Goal: Transaction & Acquisition: Purchase product/service

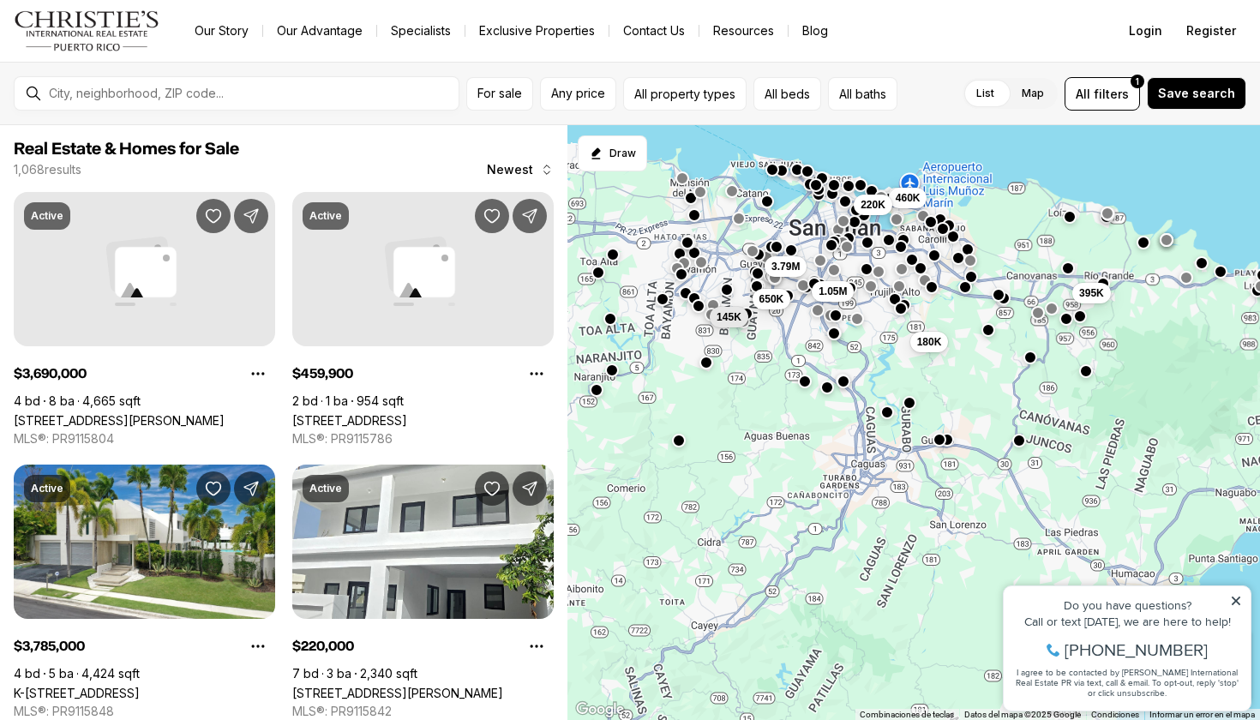
drag, startPoint x: 794, startPoint y: 644, endPoint x: 811, endPoint y: 301, distance: 343.2
click at [813, 288] on div "460K 220K 3.79M 145K 650K 1.05M 180K 395K" at bounding box center [913, 423] width 693 height 596
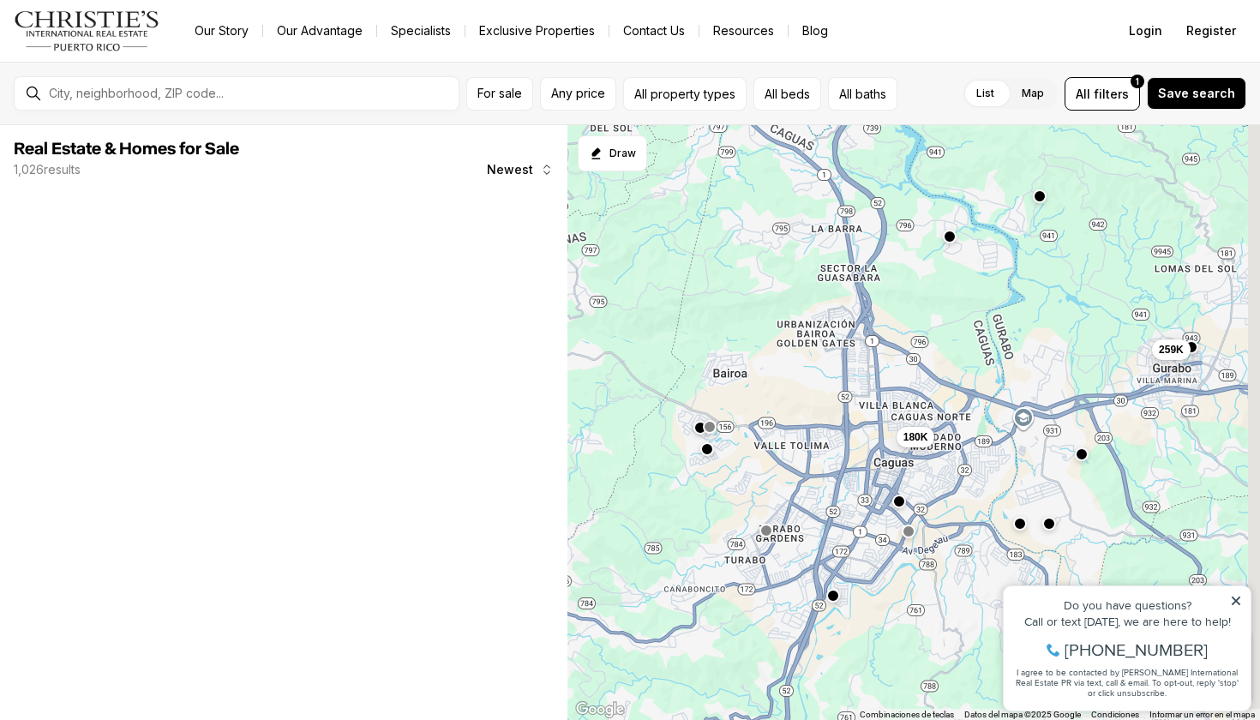
drag, startPoint x: 958, startPoint y: 244, endPoint x: 943, endPoint y: 288, distance: 46.4
click at [943, 288] on div "259K 180K" at bounding box center [913, 423] width 693 height 596
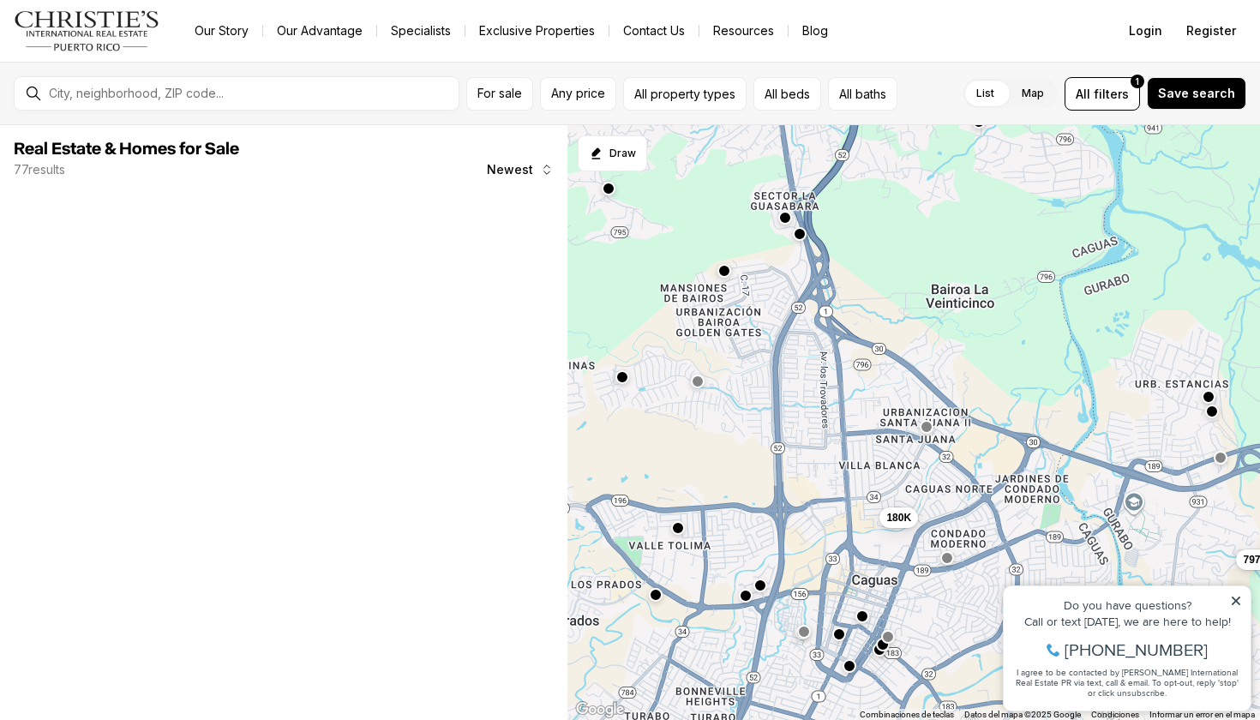
drag, startPoint x: 914, startPoint y: 337, endPoint x: 943, endPoint y: 279, distance: 64.0
click at [944, 279] on div "797K 180K" at bounding box center [913, 423] width 693 height 596
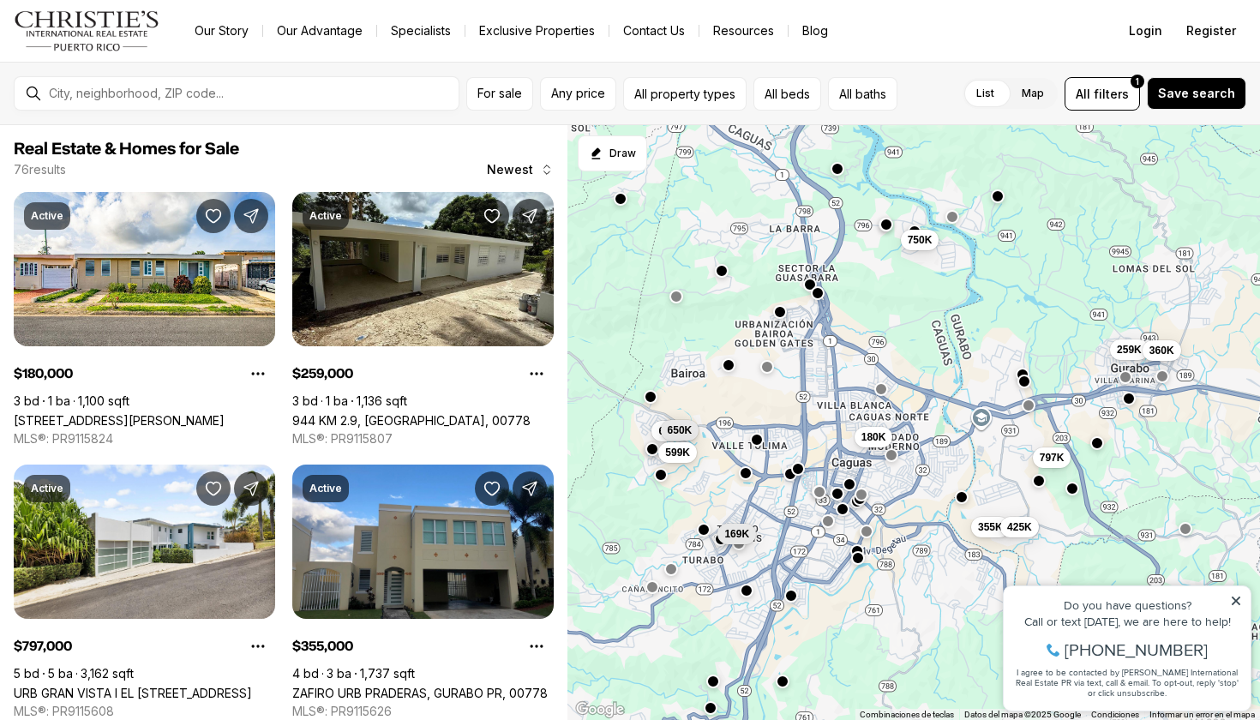
drag, startPoint x: 943, startPoint y: 279, endPoint x: 886, endPoint y: 316, distance: 67.5
click at [886, 316] on div "797K 180K 355K 169K 425K 750K 259K 360K 55K 615K 650K 599K" at bounding box center [913, 423] width 693 height 596
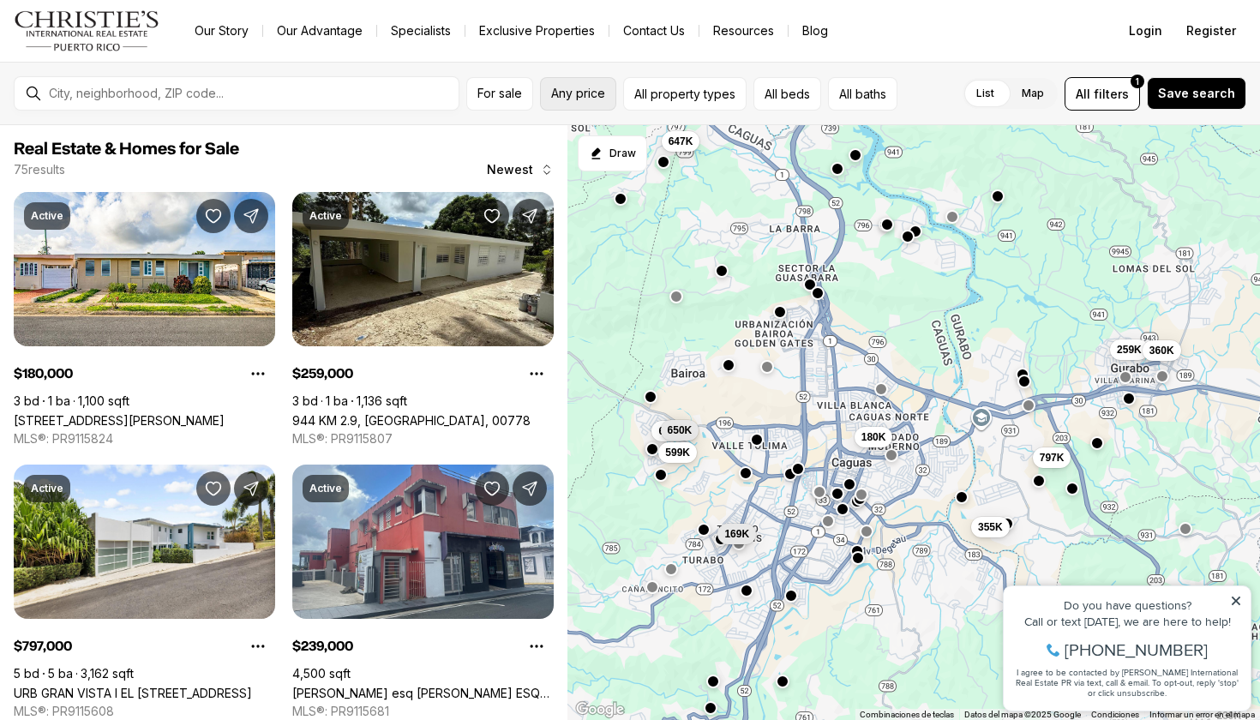
click at [575, 104] on button "Any price" at bounding box center [578, 93] width 76 height 33
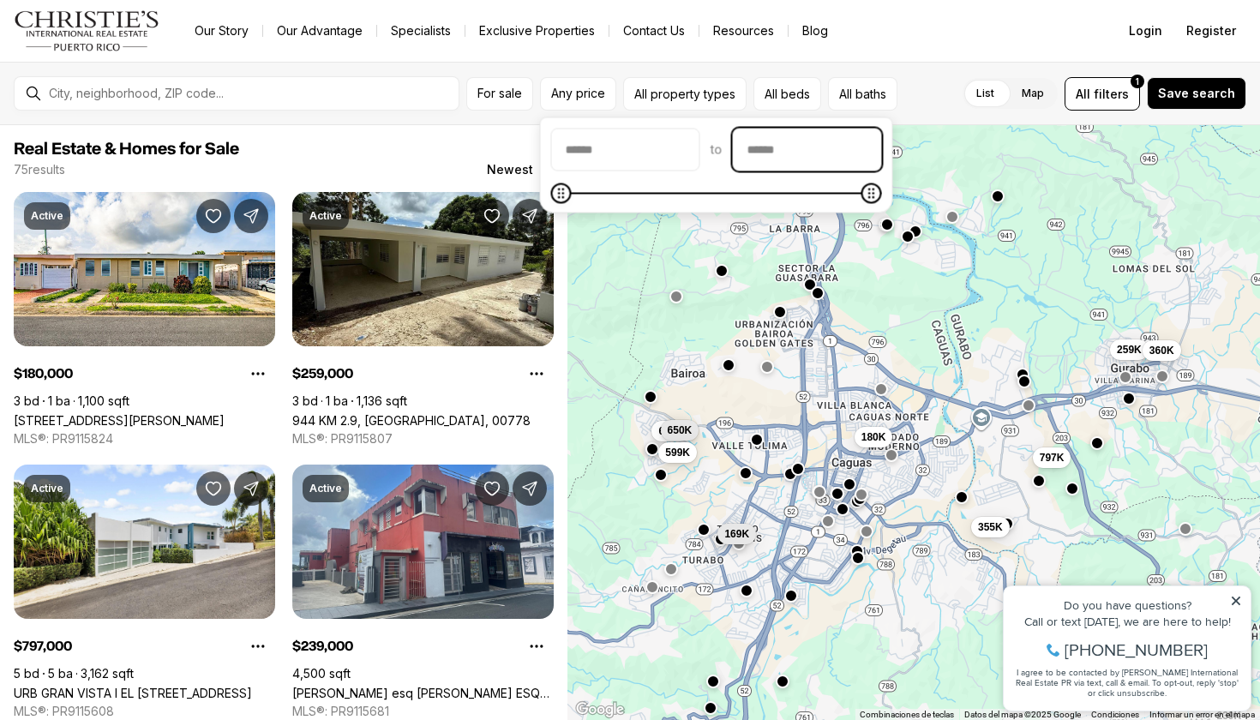
click at [779, 166] on input "priceMax" at bounding box center [807, 149] width 147 height 41
type input "********"
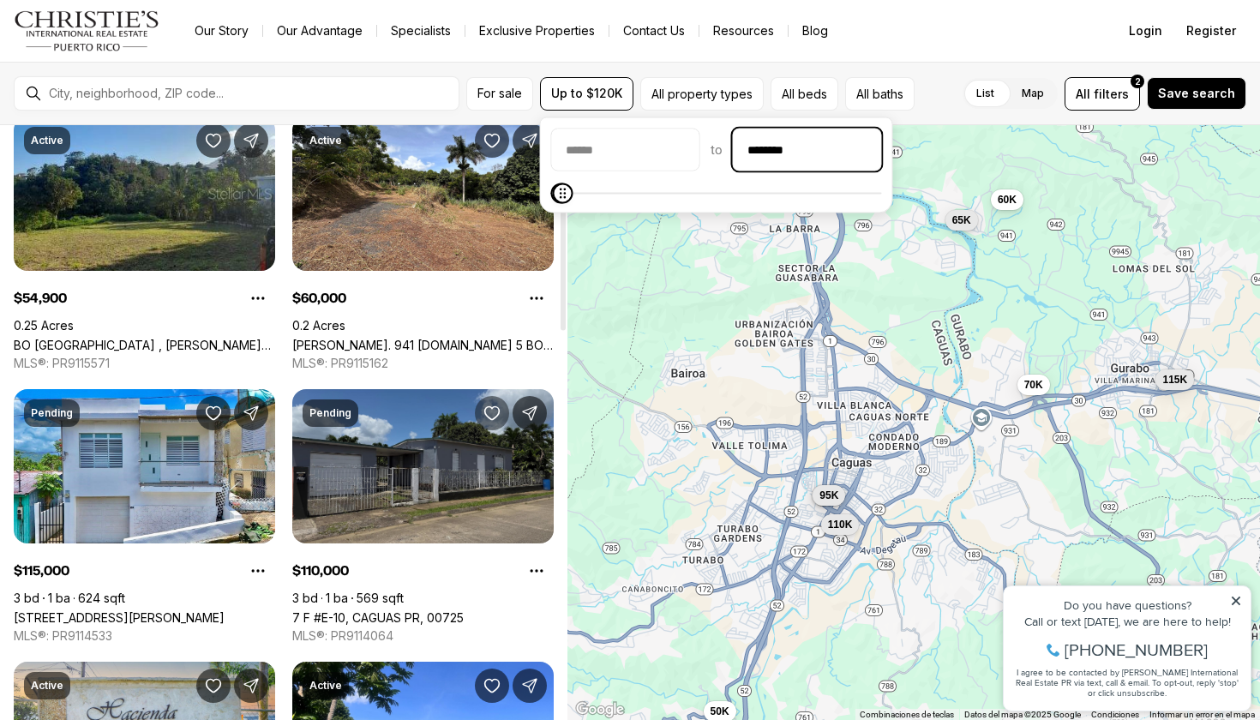
scroll to position [94, 0]
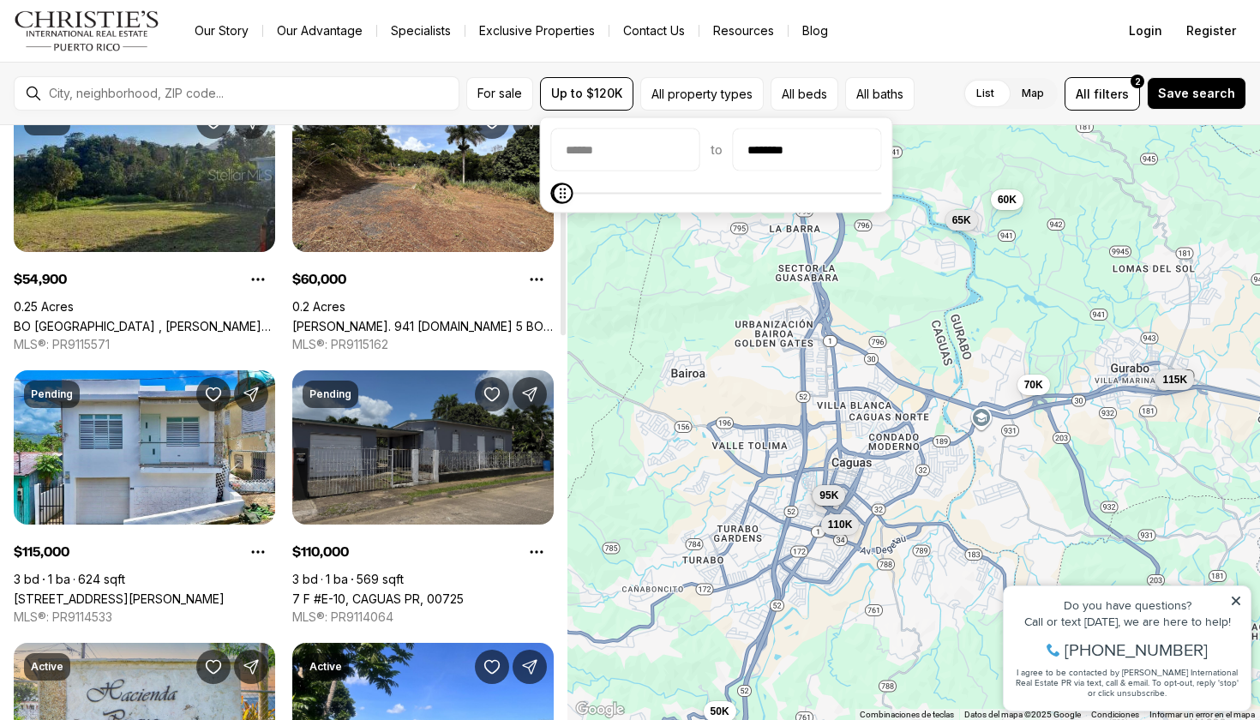
click at [448, 591] on link "7 F #E-10, CAGUAS PR, 00725" at bounding box center [377, 598] width 171 height 15
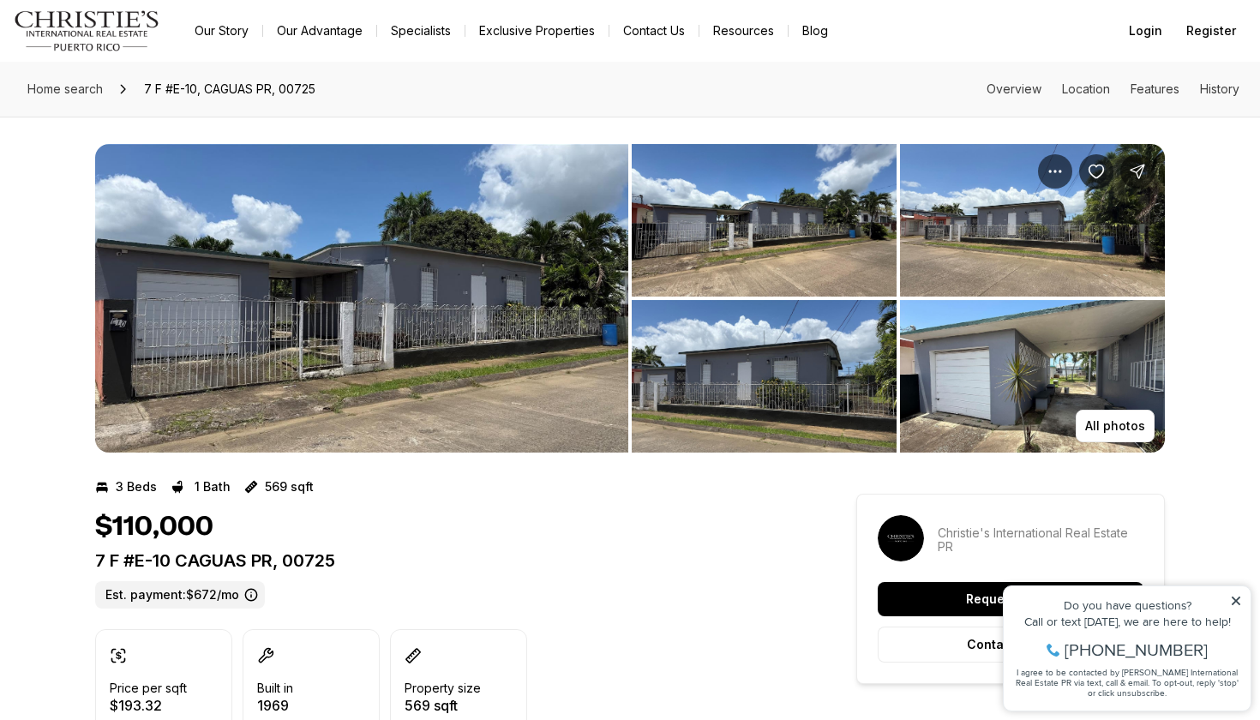
click at [798, 267] on img "View image gallery" at bounding box center [764, 220] width 265 height 153
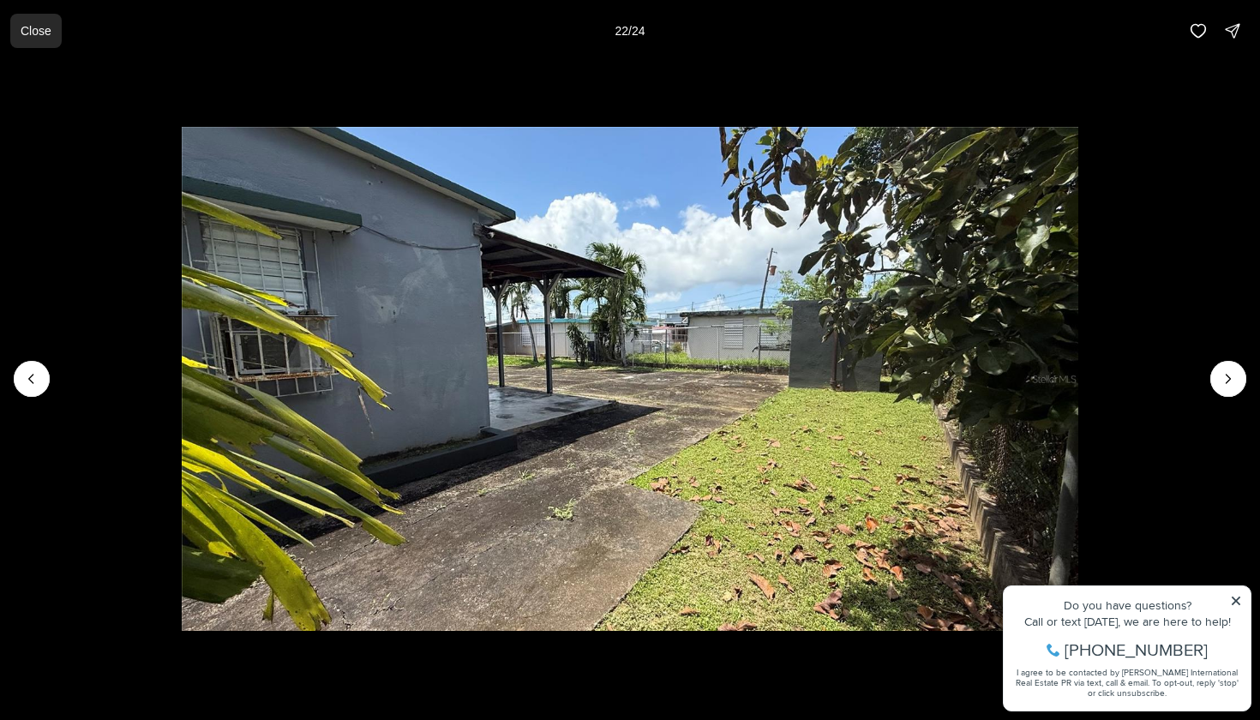
click at [57, 31] on button "Close" at bounding box center [35, 31] width 51 height 34
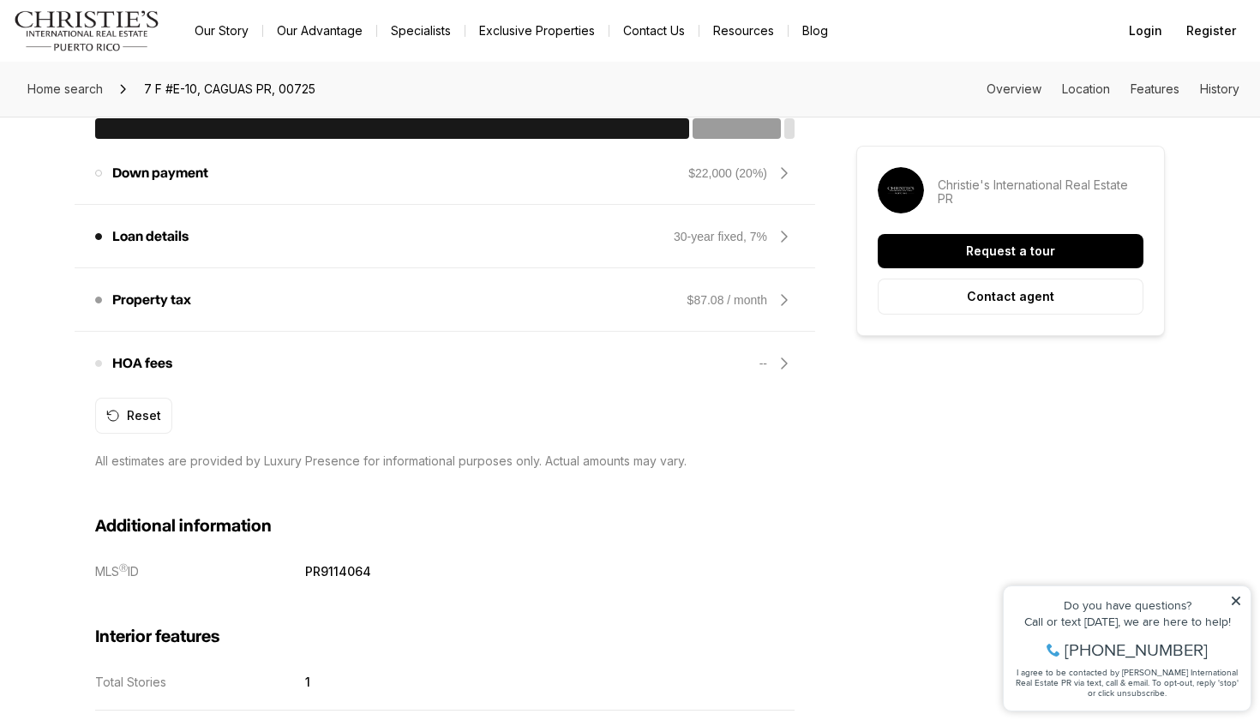
scroll to position [1328, 0]
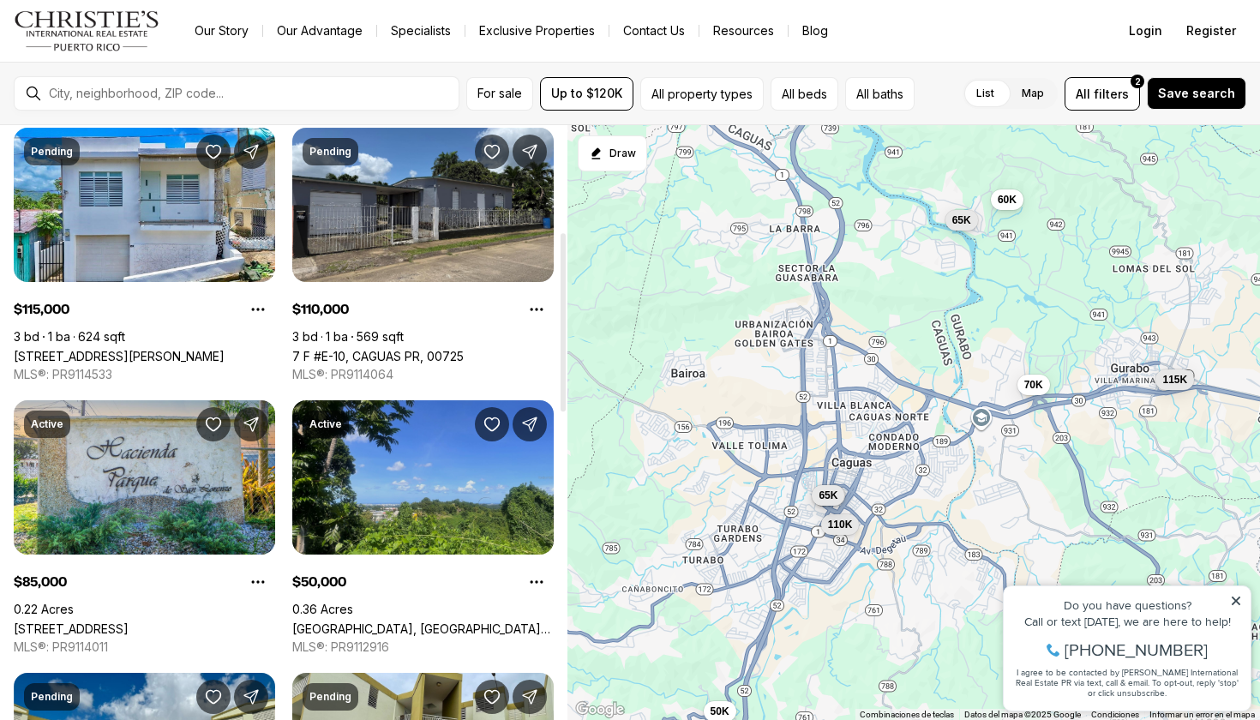
scroll to position [379, 0]
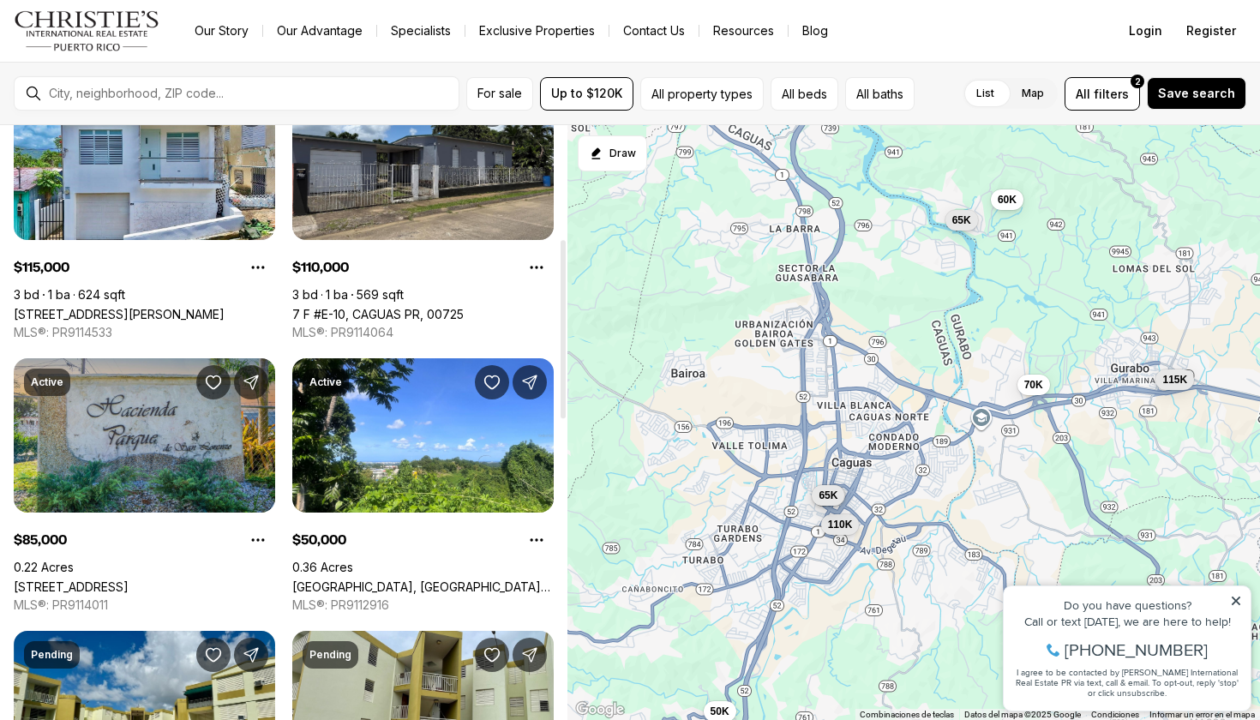
click at [129, 579] on link "[STREET_ADDRESS]" at bounding box center [71, 586] width 115 height 15
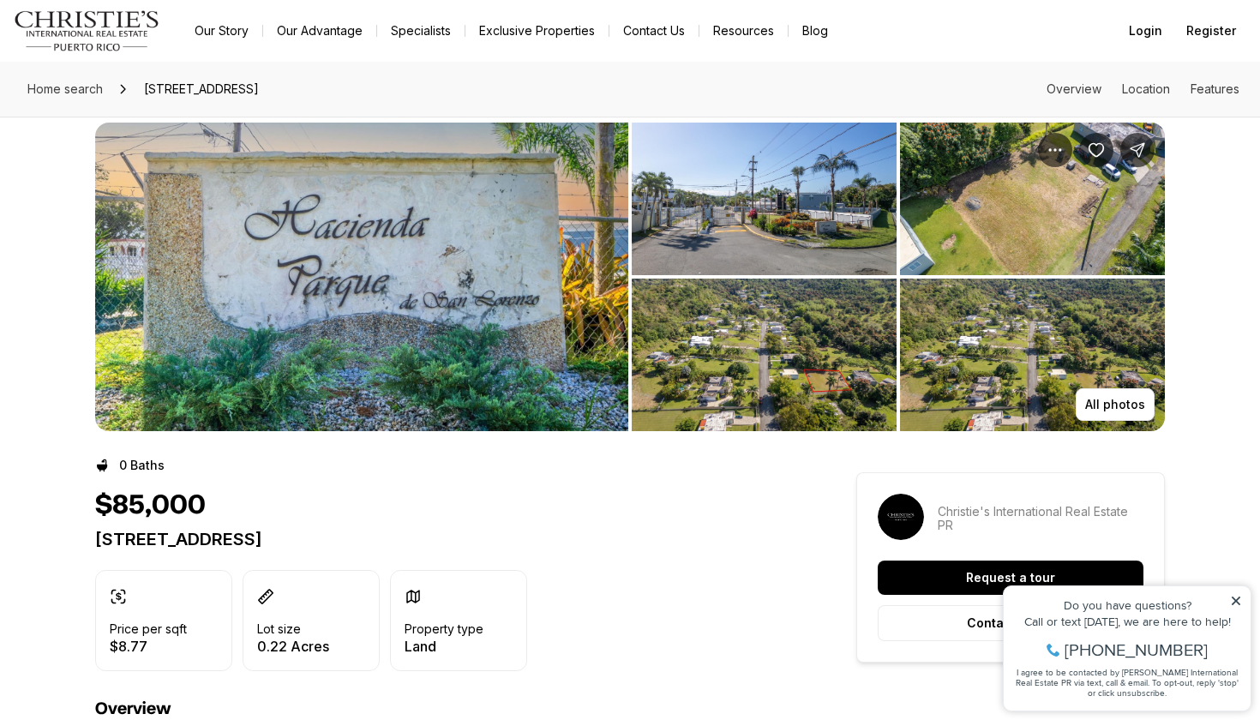
scroll to position [26, 0]
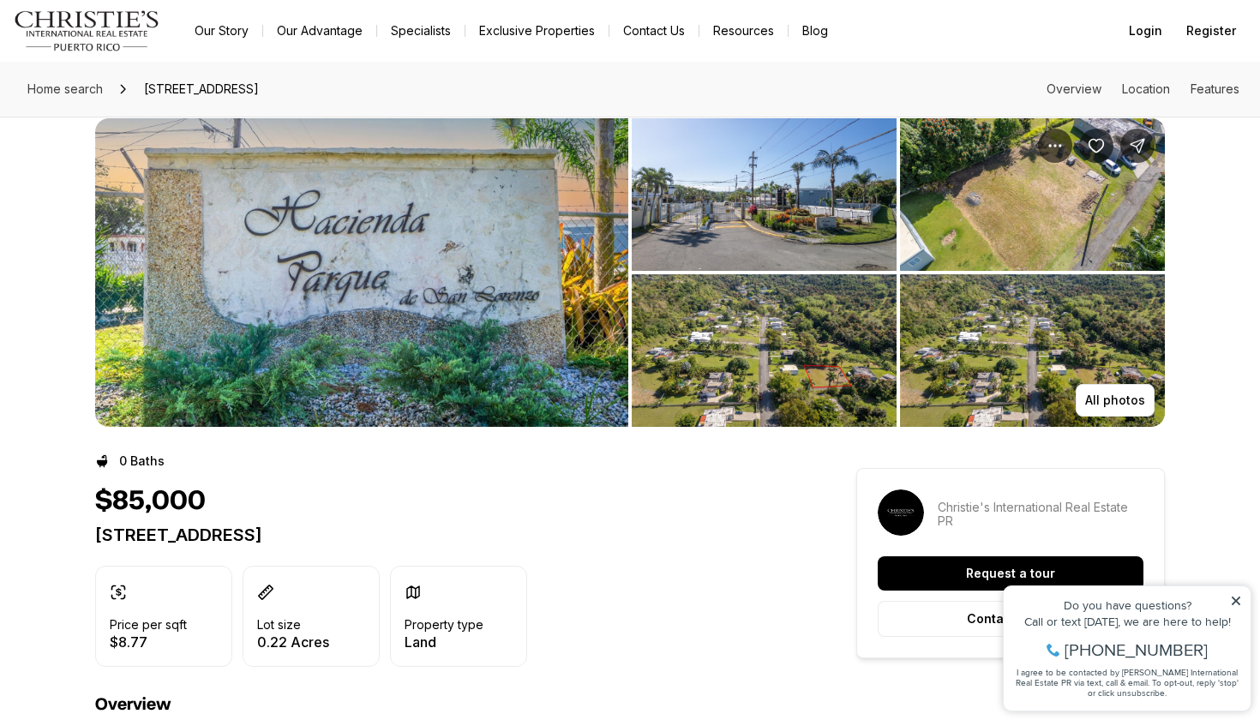
click at [728, 375] on img "View image gallery" at bounding box center [764, 350] width 265 height 153
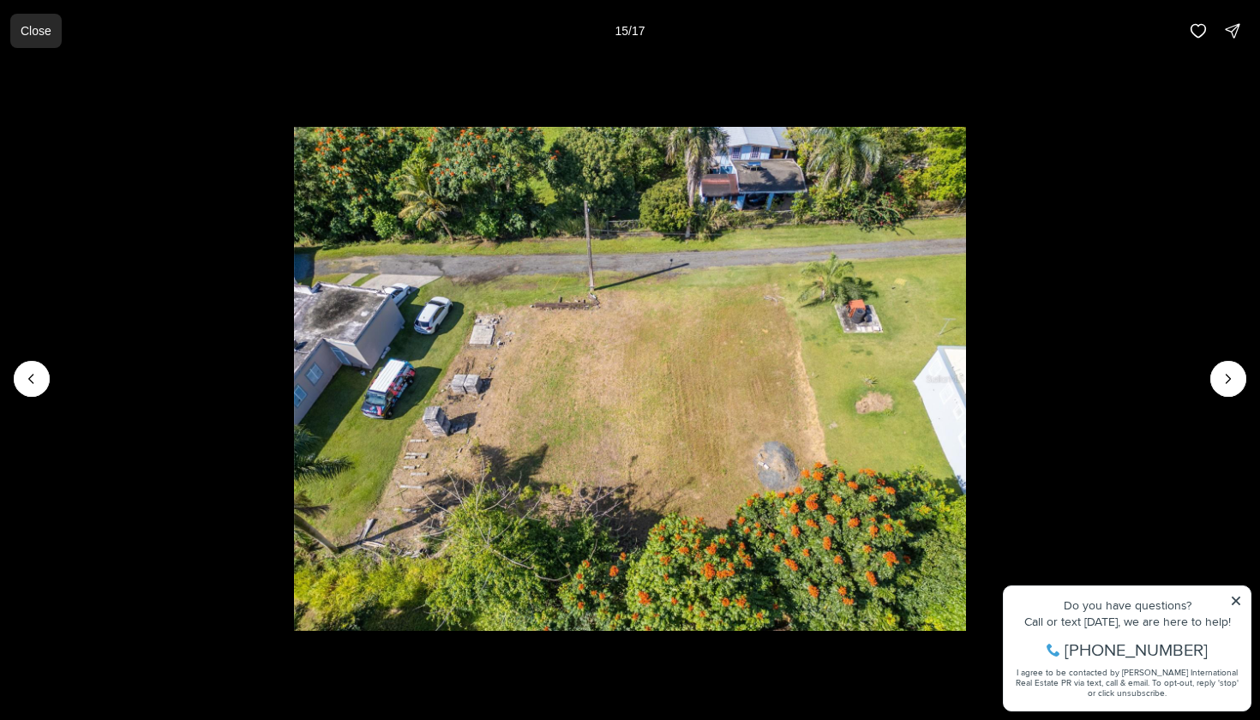
click at [49, 27] on p "Close" at bounding box center [36, 31] width 31 height 14
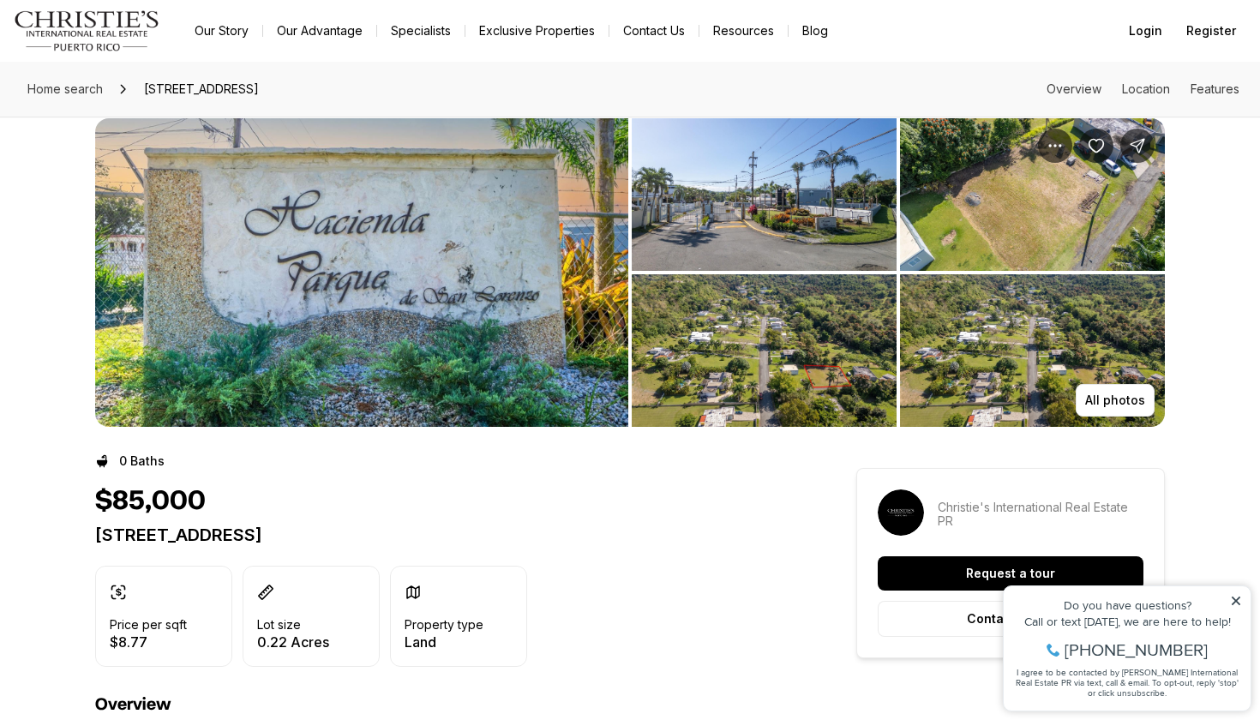
scroll to position [55, 0]
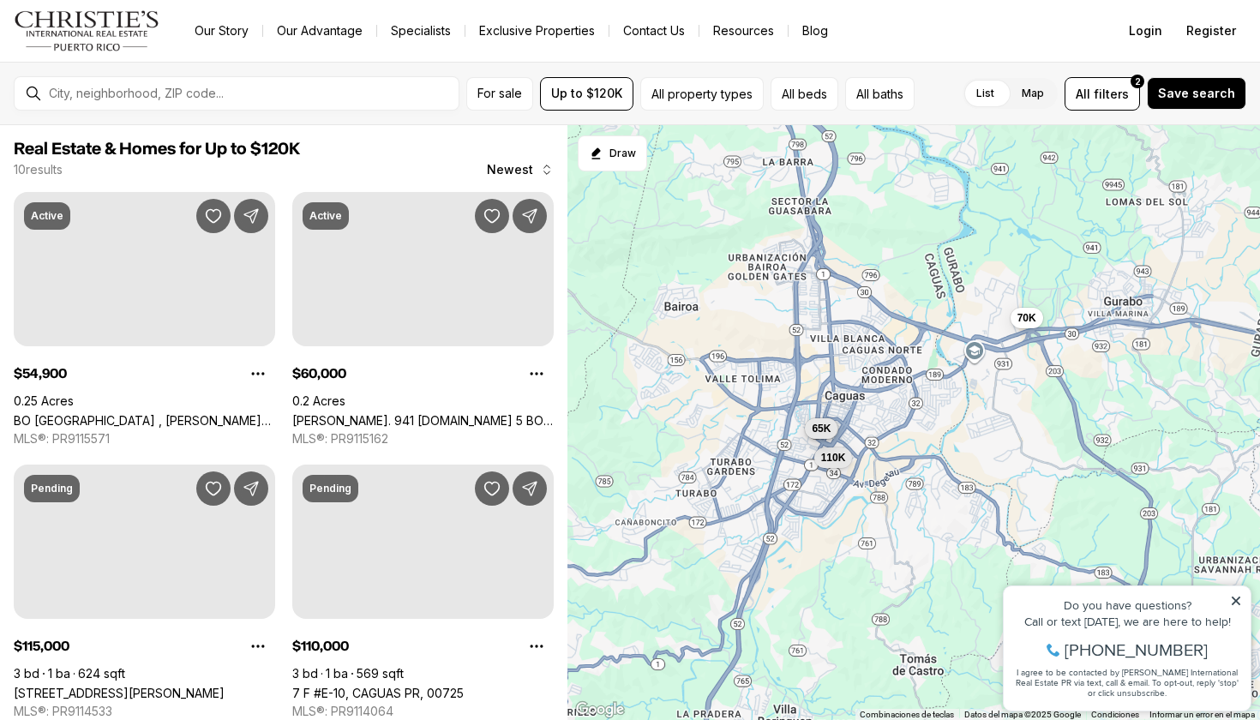
drag, startPoint x: 769, startPoint y: 462, endPoint x: 884, endPoint y: 415, distance: 124.9
click at [888, 417] on div "110K 95K 65K 70K" at bounding box center [913, 423] width 693 height 596
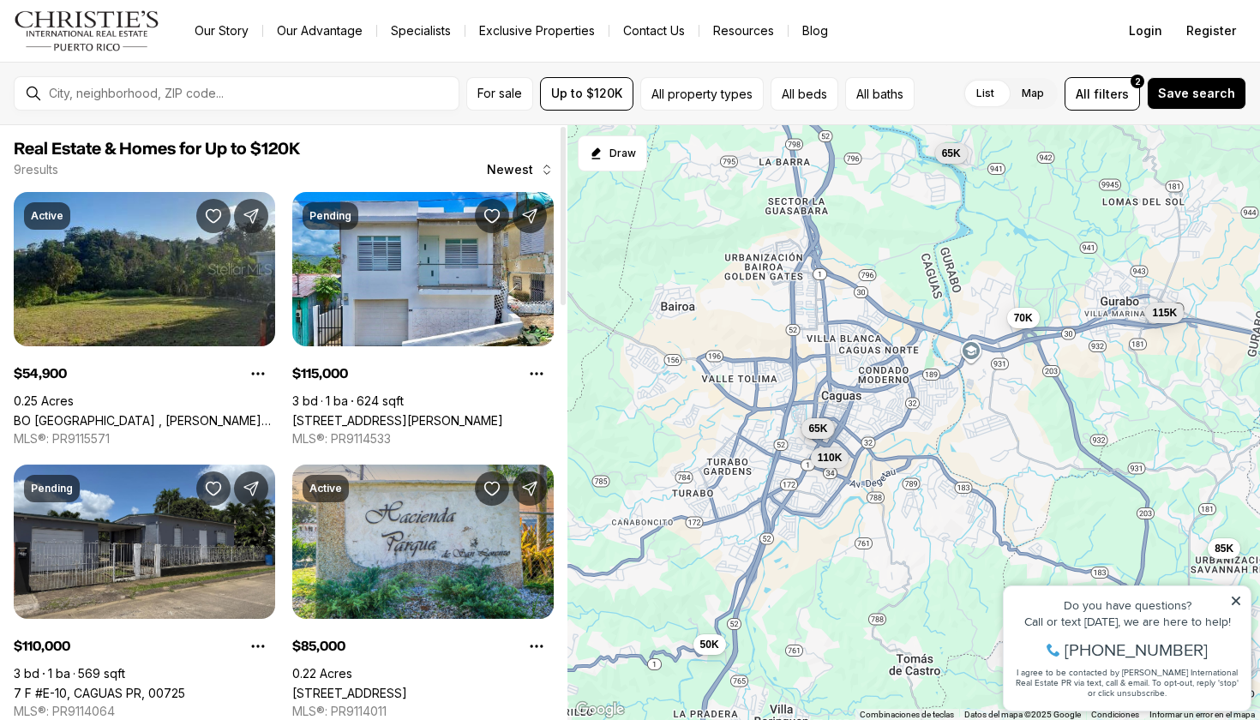
click at [532, 171] on span "Newest" at bounding box center [510, 170] width 46 height 14
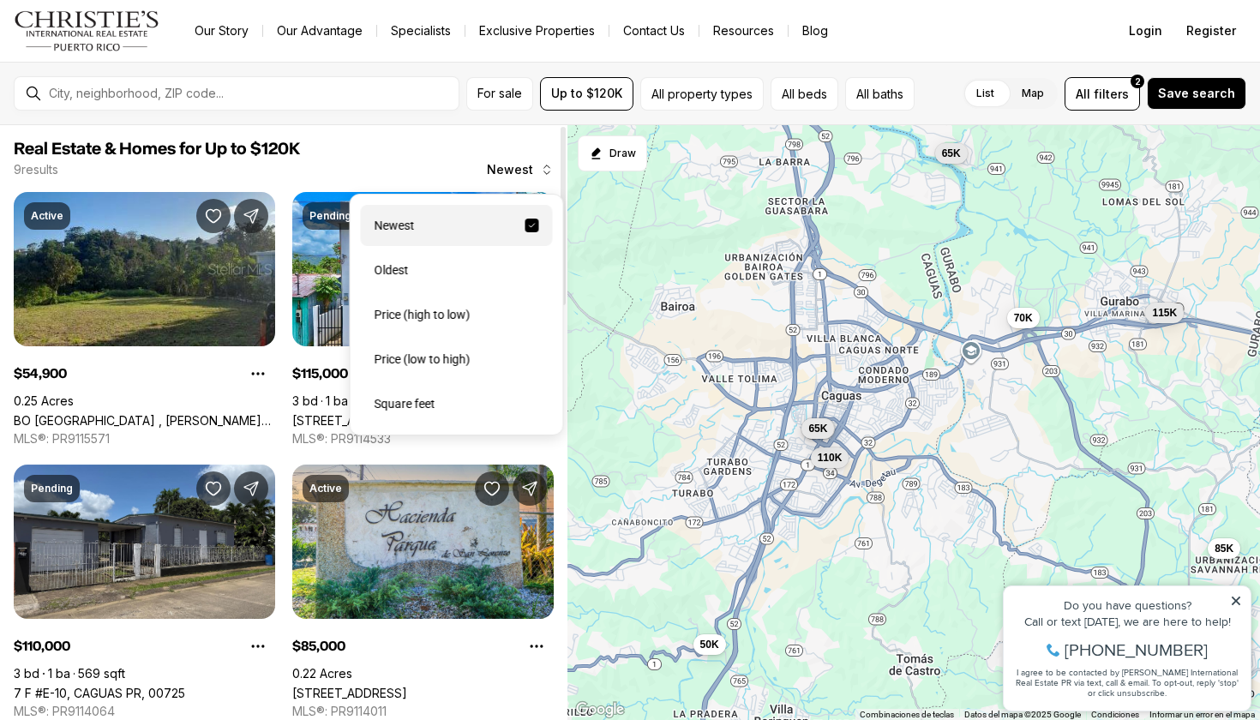
click at [532, 171] on span "Newest" at bounding box center [510, 170] width 46 height 14
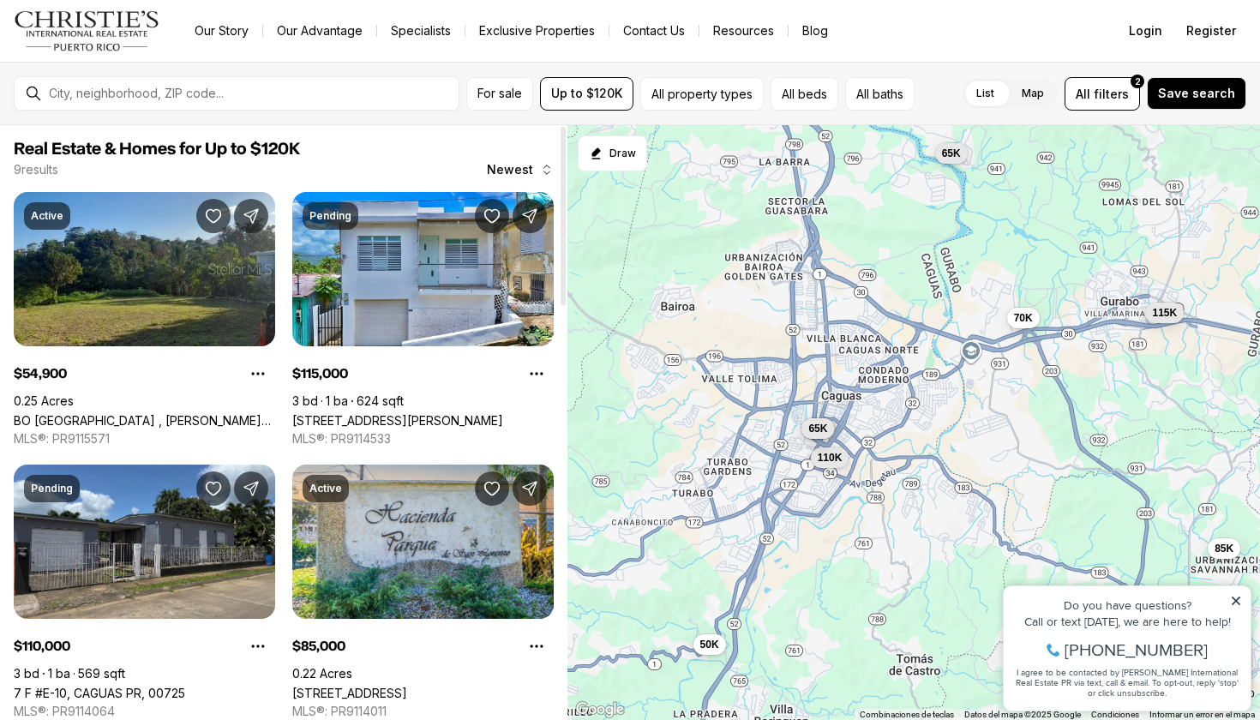
click at [536, 171] on button "Newest" at bounding box center [520, 170] width 87 height 34
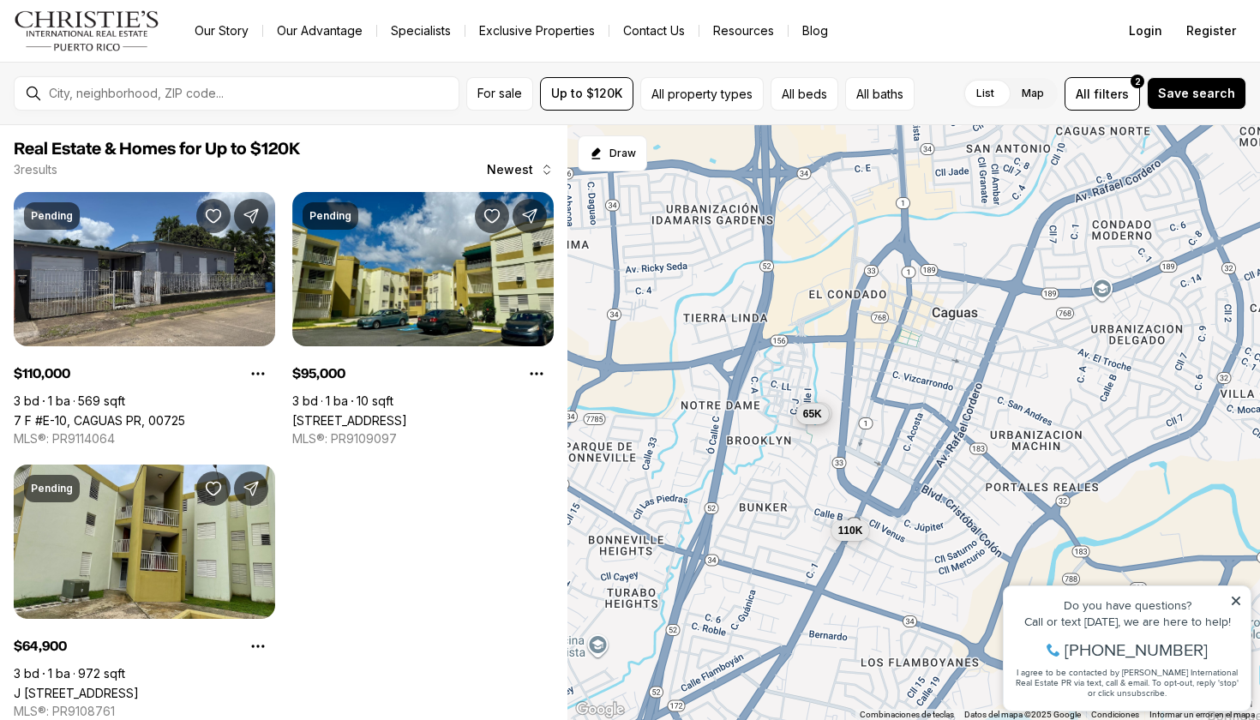
drag, startPoint x: 829, startPoint y: 404, endPoint x: 908, endPoint y: 342, distance: 100.1
click at [908, 342] on div "110K 95K 65K" at bounding box center [913, 423] width 693 height 596
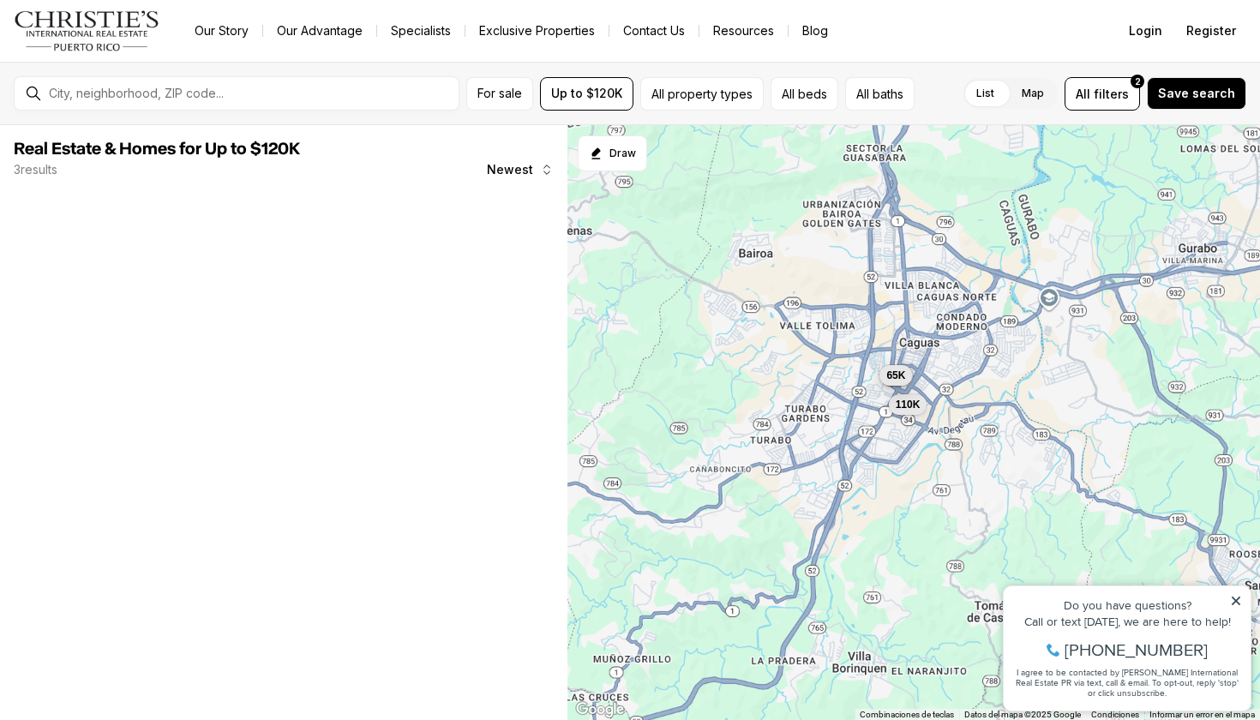
drag, startPoint x: 915, startPoint y: 315, endPoint x: 914, endPoint y: 375, distance: 60.0
click at [914, 375] on div "110K 95K 65K" at bounding box center [913, 423] width 693 height 596
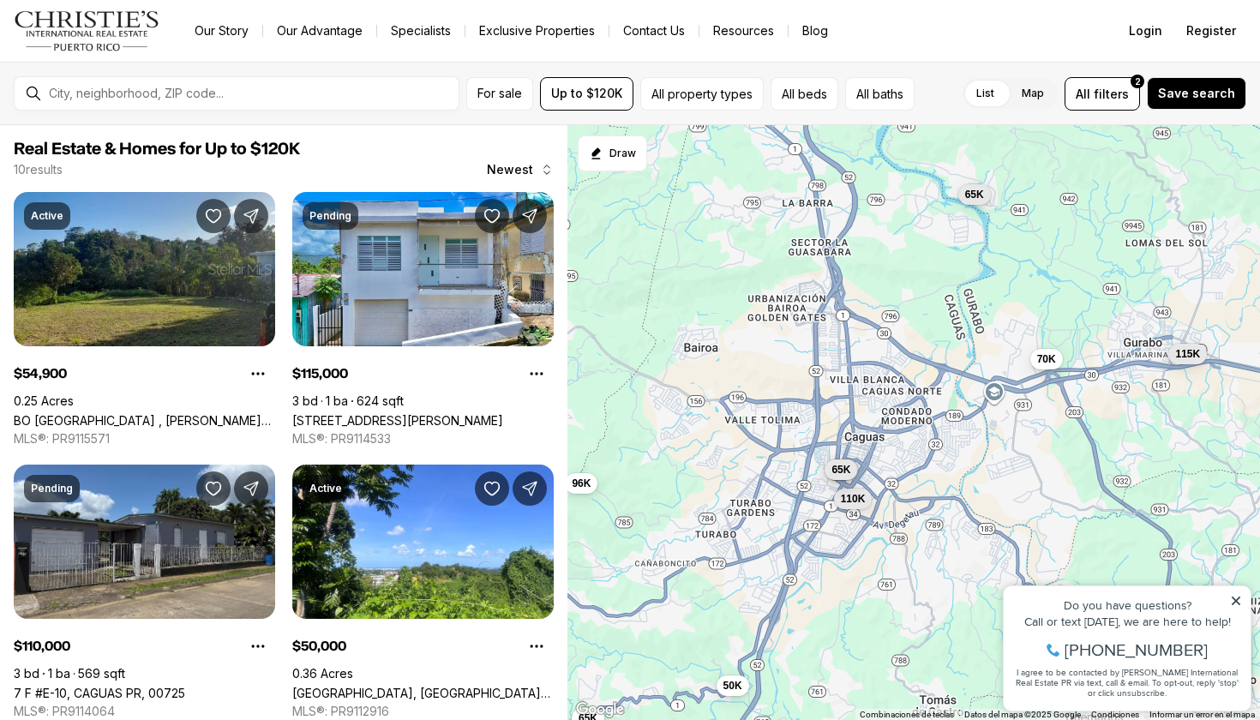
drag, startPoint x: 914, startPoint y: 375, endPoint x: 860, endPoint y: 424, distance: 74.0
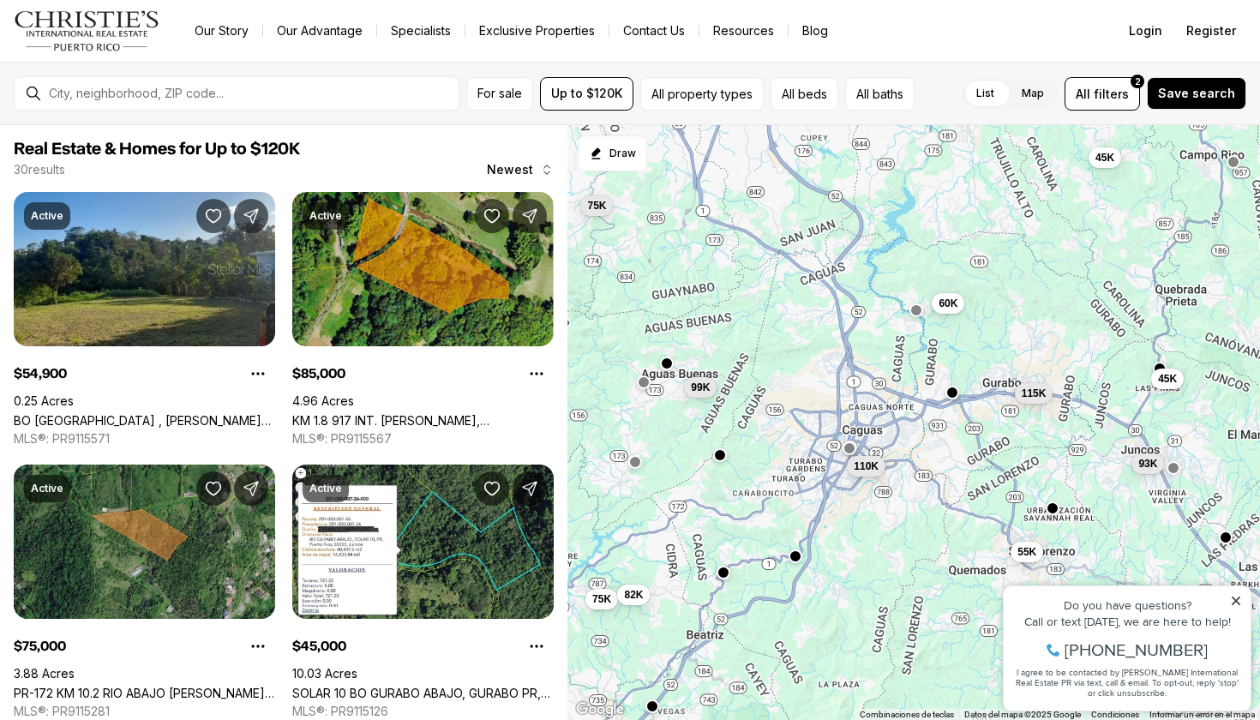
click at [1235, 602] on icon at bounding box center [1236, 600] width 9 height 9
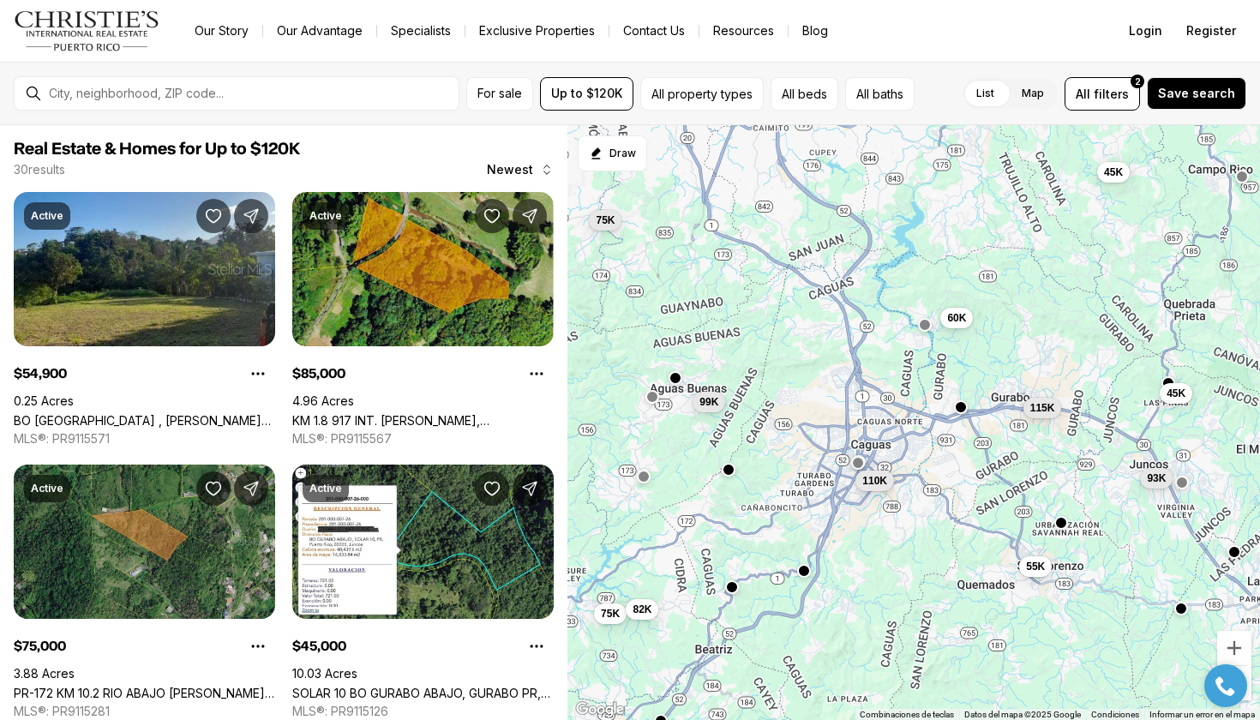
drag, startPoint x: 1038, startPoint y: 330, endPoint x: 1048, endPoint y: 347, distance: 20.0
click at [1048, 349] on div "110K 55K 115K 60K 85K 75K 45K 82K 45K 99K 93K 75K" at bounding box center [913, 423] width 693 height 596
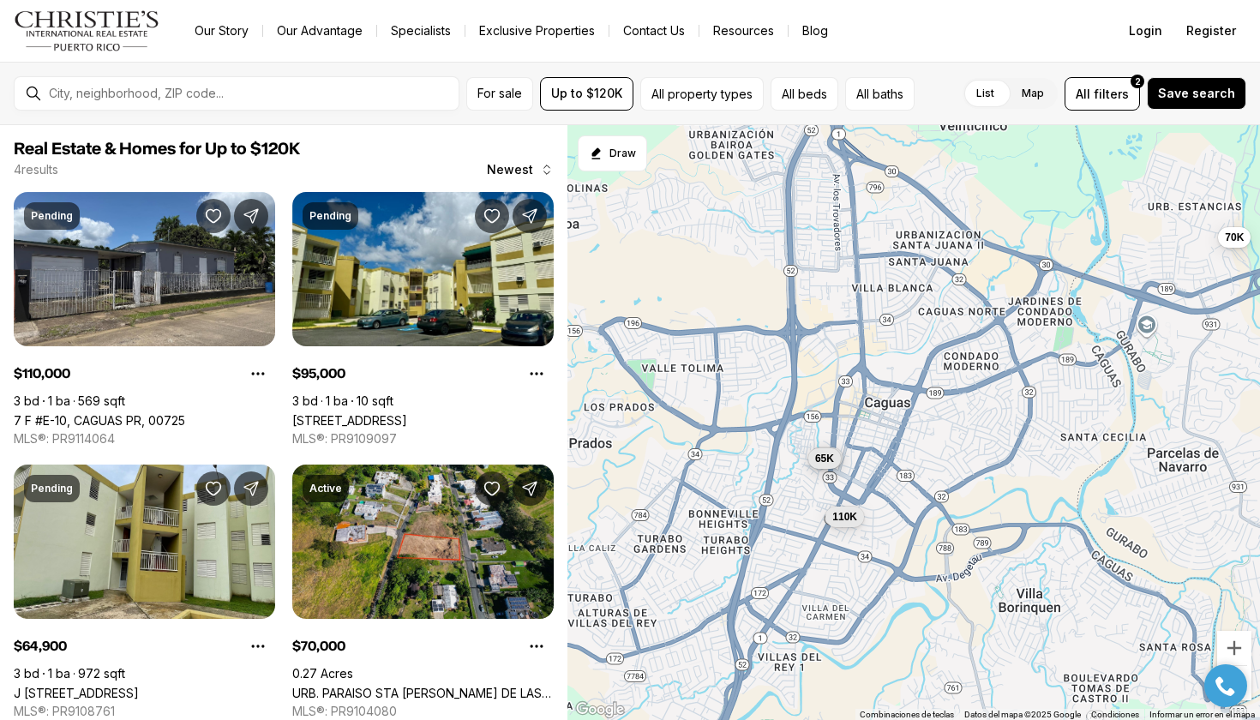
drag, startPoint x: 914, startPoint y: 415, endPoint x: 1063, endPoint y: 277, distance: 203.2
click at [1063, 277] on div "110K 95K 65K 70K" at bounding box center [913, 423] width 693 height 596
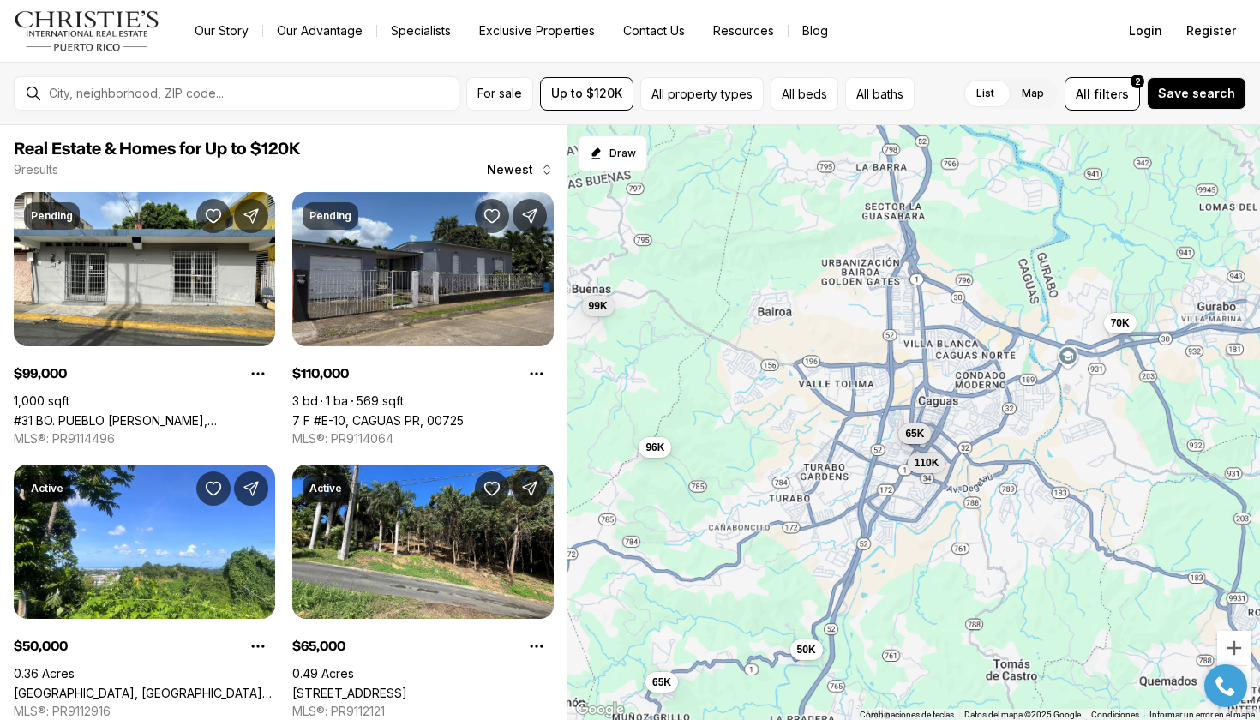
drag, startPoint x: 1023, startPoint y: 333, endPoint x: 969, endPoint y: 408, distance: 92.1
click at [970, 409] on div "110K 95K 65K 70K 99K 50K 65K 47K 96K" at bounding box center [913, 423] width 693 height 596
